Goal: Information Seeking & Learning: Learn about a topic

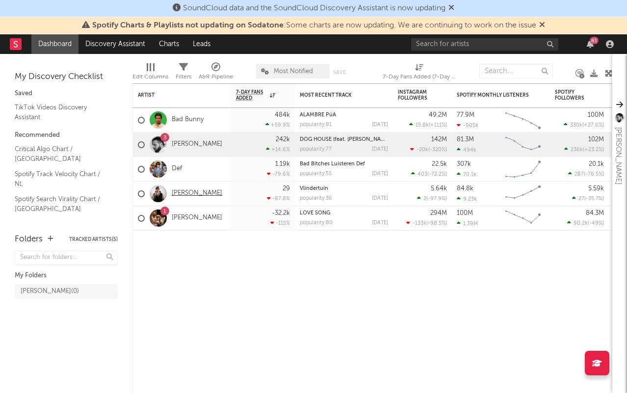
click at [181, 189] on link "[PERSON_NAME]" at bounding box center [197, 193] width 51 height 8
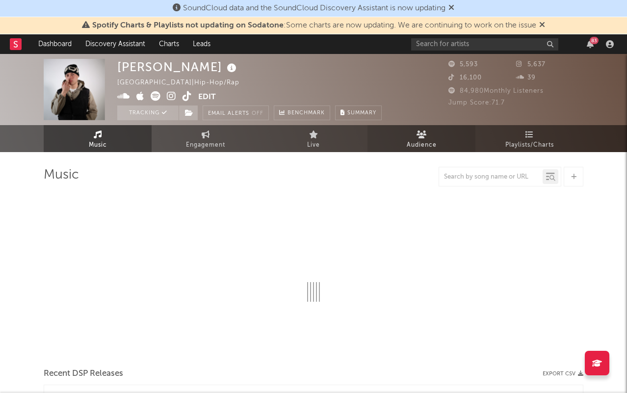
click at [405, 130] on link "Audience" at bounding box center [421, 138] width 108 height 27
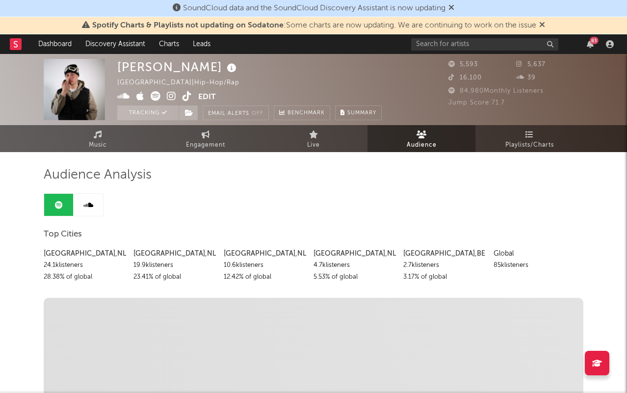
click at [222, 139] on span "Engagement" at bounding box center [205, 145] width 39 height 12
select select "1w"
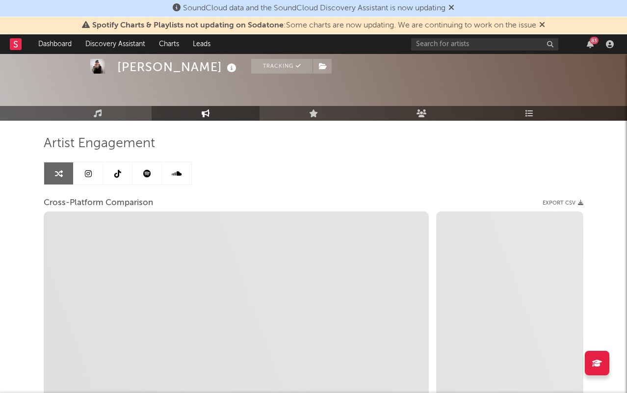
scroll to position [52, 0]
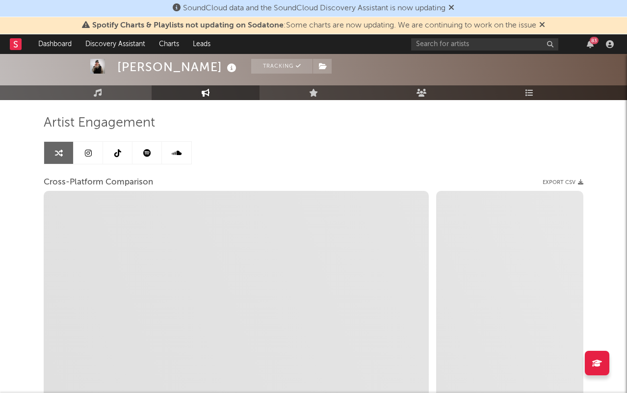
click at [115, 148] on link at bounding box center [117, 153] width 29 height 22
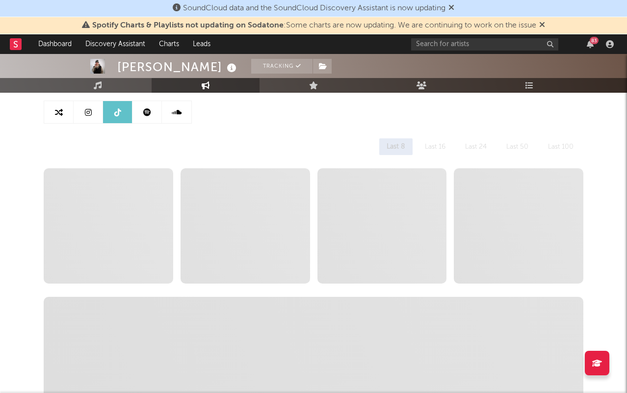
scroll to position [93, 0]
select select "6m"
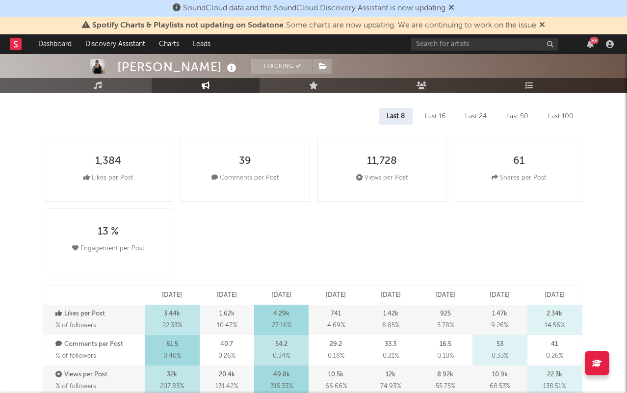
scroll to position [129, 0]
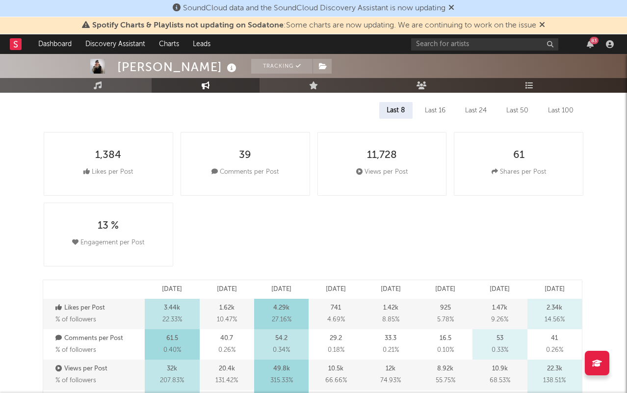
click at [578, 107] on div "Last 100" at bounding box center [560, 110] width 40 height 17
click at [523, 111] on div "Last 50" at bounding box center [516, 110] width 37 height 17
click at [437, 106] on div "Last 16" at bounding box center [434, 110] width 35 height 17
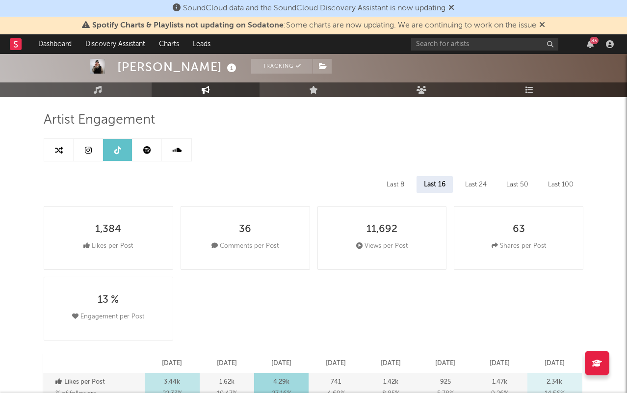
scroll to position [46, 0]
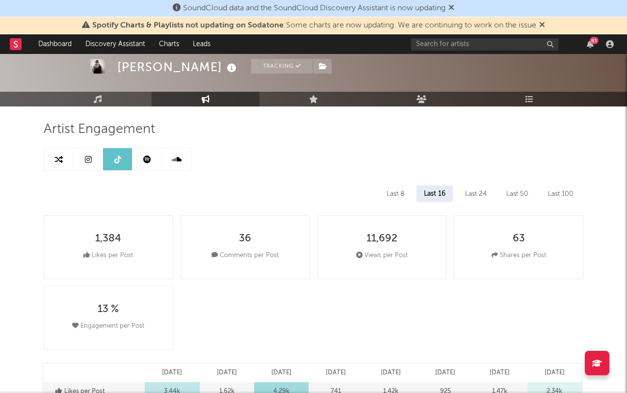
click at [148, 162] on icon at bounding box center [147, 159] width 8 height 8
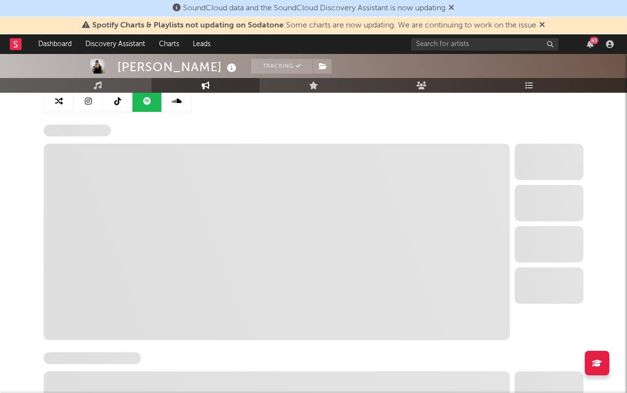
scroll to position [111, 0]
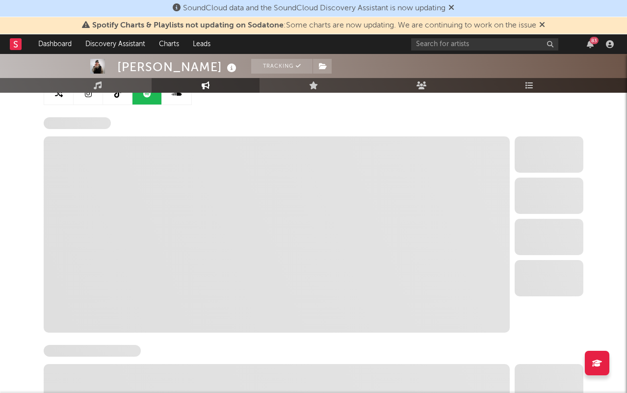
select select "6m"
select select "1w"
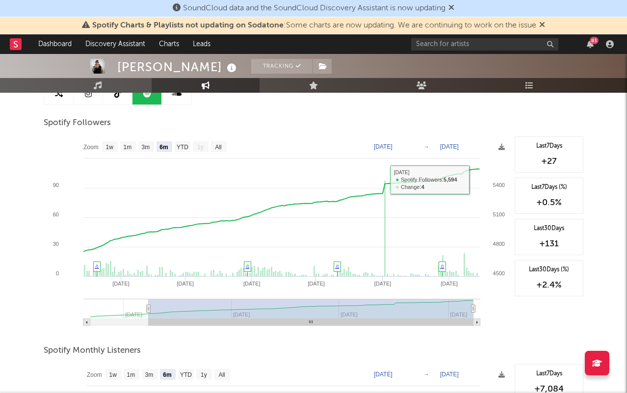
scroll to position [0, 0]
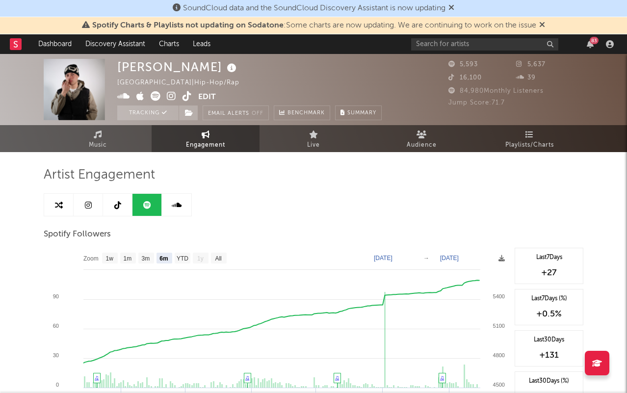
drag, startPoint x: 480, startPoint y: 64, endPoint x: 474, endPoint y: 64, distance: 6.4
click at [475, 64] on div "5,593" at bounding box center [482, 65] width 68 height 12
